Goal: Obtain resource: Download file/media

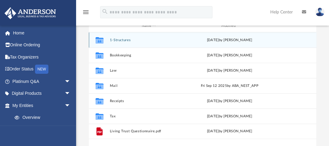
scroll to position [73, 0]
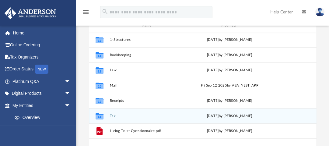
click at [113, 112] on div "Collaborated Folder Tax [DATE] by [PERSON_NAME]" at bounding box center [203, 115] width 228 height 15
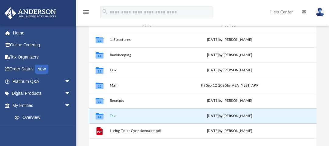
click at [113, 113] on div "Collaborated Folder Tax [DATE] by [PERSON_NAME]" at bounding box center [203, 115] width 228 height 15
click at [99, 116] on icon "grid" at bounding box center [99, 116] width 8 height 5
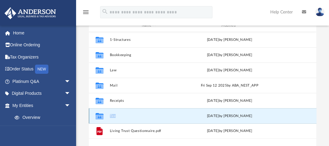
click at [99, 116] on icon "grid" at bounding box center [99, 116] width 8 height 5
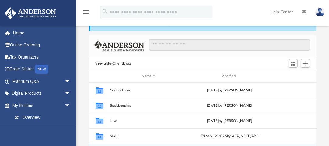
scroll to position [122, 0]
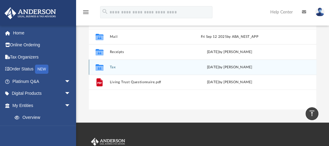
click at [109, 66] on div "Collaborated Folder Tax [DATE] by [PERSON_NAME]" at bounding box center [203, 66] width 228 height 15
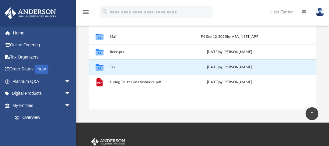
click at [109, 66] on div "Collaborated Folder Tax [DATE] by [PERSON_NAME]" at bounding box center [203, 66] width 228 height 15
click at [98, 68] on icon "grid" at bounding box center [99, 67] width 8 height 5
click at [218, 68] on span "[DATE]" at bounding box center [213, 66] width 12 height 3
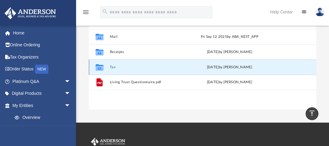
click at [98, 67] on icon "grid" at bounding box center [99, 67] width 8 height 6
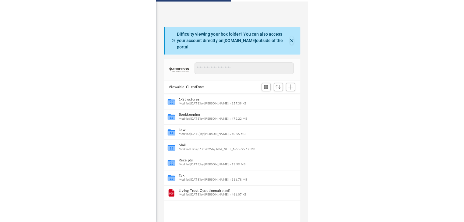
scroll to position [134, 345]
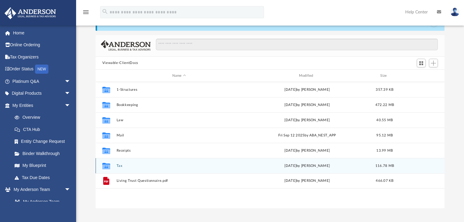
click at [106, 145] on icon "grid" at bounding box center [106, 166] width 8 height 5
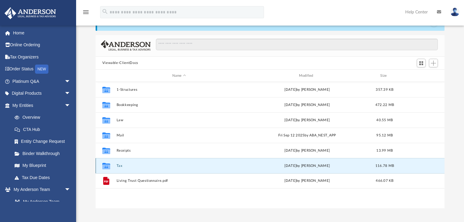
click at [105, 145] on icon "grid" at bounding box center [106, 166] width 8 height 5
click at [119, 145] on button "Tax" at bounding box center [178, 166] width 125 height 4
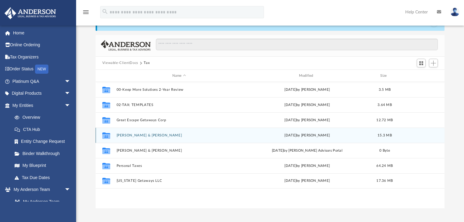
click at [139, 135] on button "Kierstein, Jason G. & Laura L." at bounding box center [178, 135] width 125 height 4
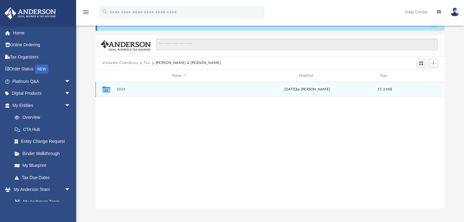
click at [121, 89] on button "2024" at bounding box center [178, 90] width 125 height 4
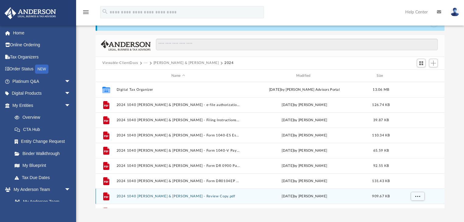
click at [203, 145] on button "2024 1040 Kierstein, Jason G. & Laura L. - Review Copy.pdf" at bounding box center [178, 196] width 124 height 4
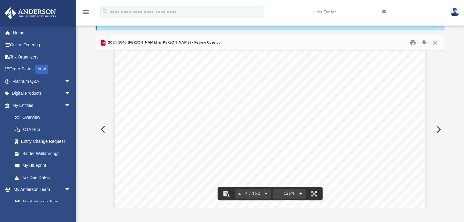
scroll to position [1225, 0]
